Goal: Information Seeking & Learning: Learn about a topic

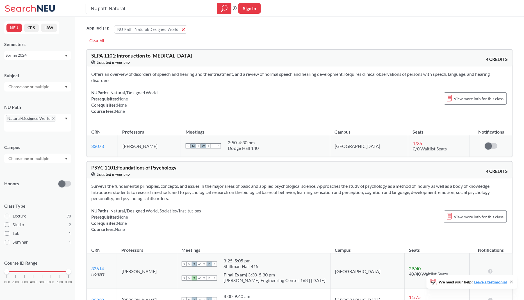
click at [160, 9] on input "NUpath Natural" at bounding box center [151, 9] width 123 height 10
type input "inno2304"
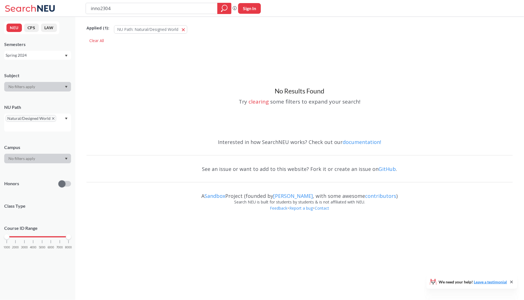
click at [39, 55] on div "Spring 2024" at bounding box center [35, 55] width 59 height 6
click at [33, 69] on div "Fall 2025" at bounding box center [38, 68] width 63 height 6
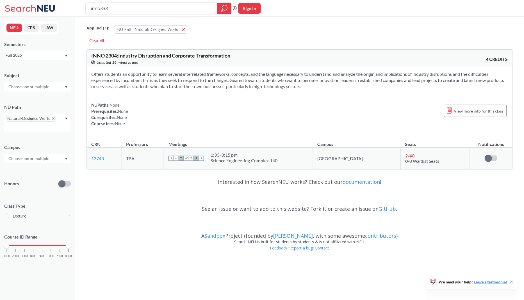
type input "inno3335"
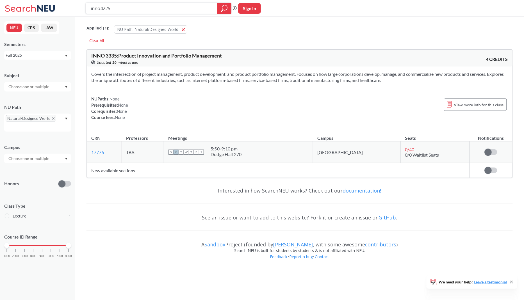
type input "inno4225"
click at [219, 7] on div at bounding box center [224, 8] width 14 height 11
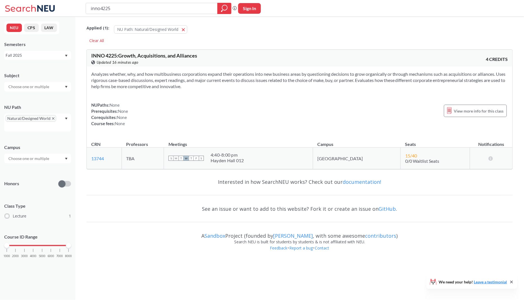
click at [469, 57] on div "INNO 4225 : Growth, Acquisitions, and Alliances View this course on Banner. Upd…" at bounding box center [300, 58] width 426 height 17
